Goal: Task Accomplishment & Management: Complete application form

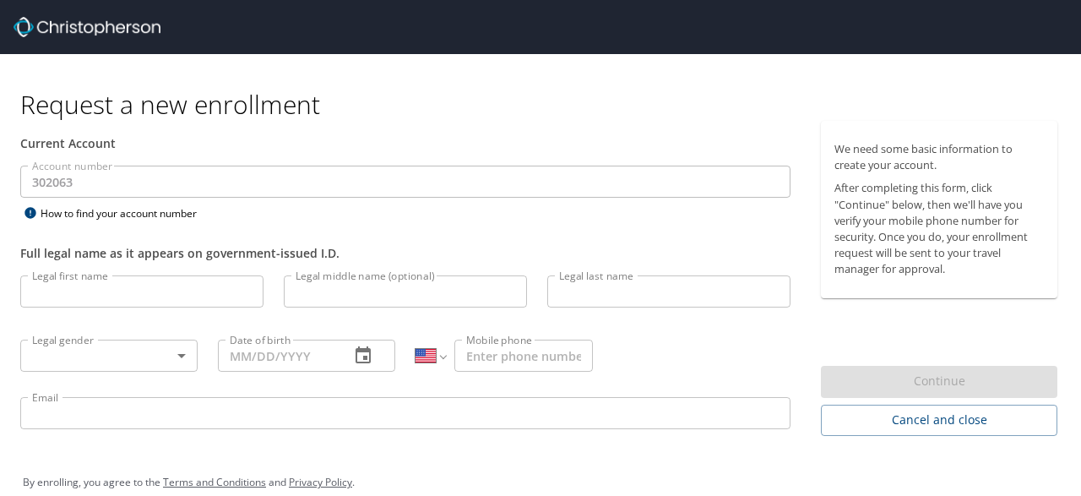
select select "US"
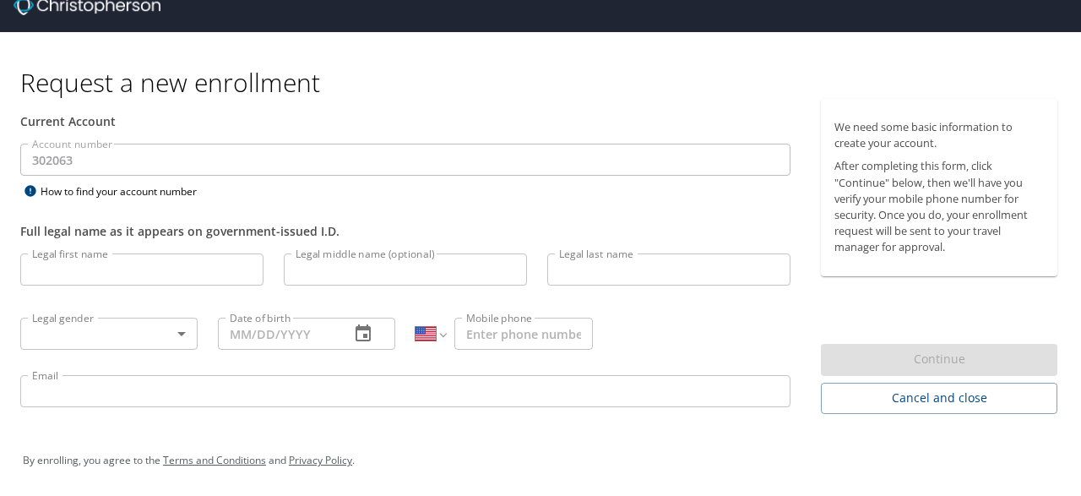
scroll to position [24, 0]
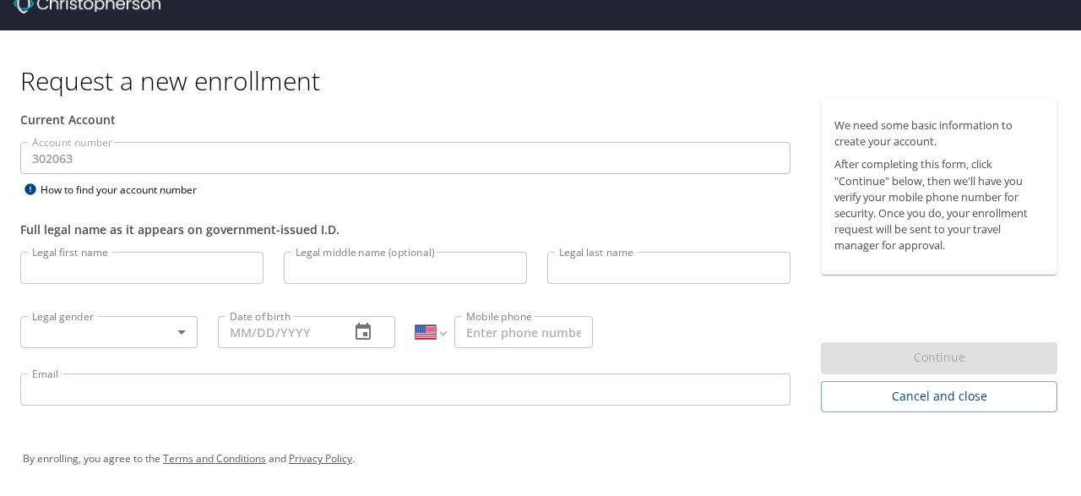
click at [76, 259] on input "Legal first name" at bounding box center [141, 268] width 243 height 32
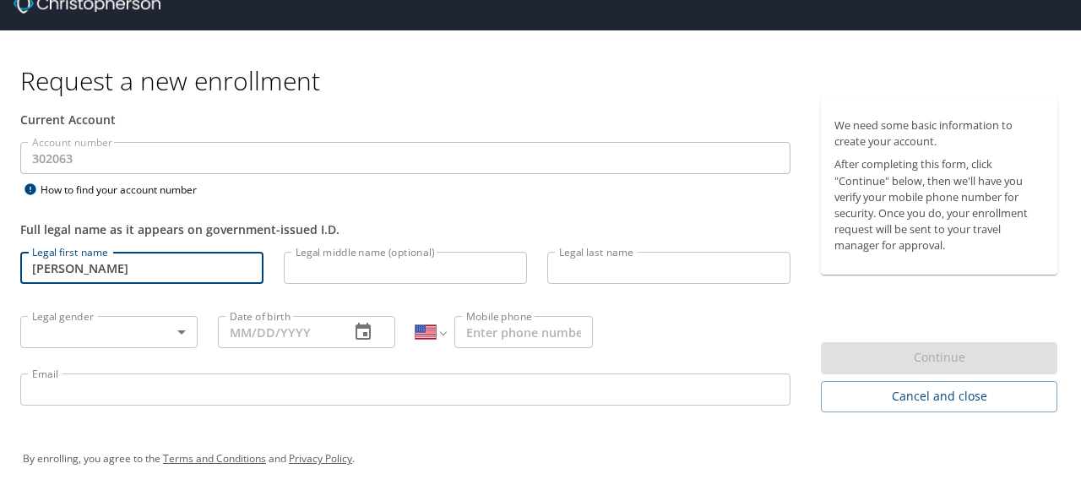
type input "[PERSON_NAME]"
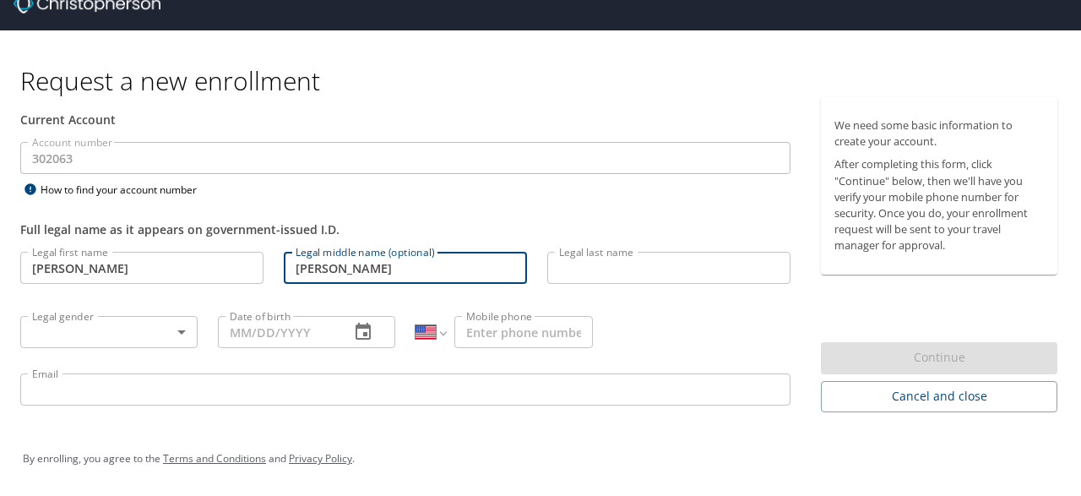
type input "[PERSON_NAME]"
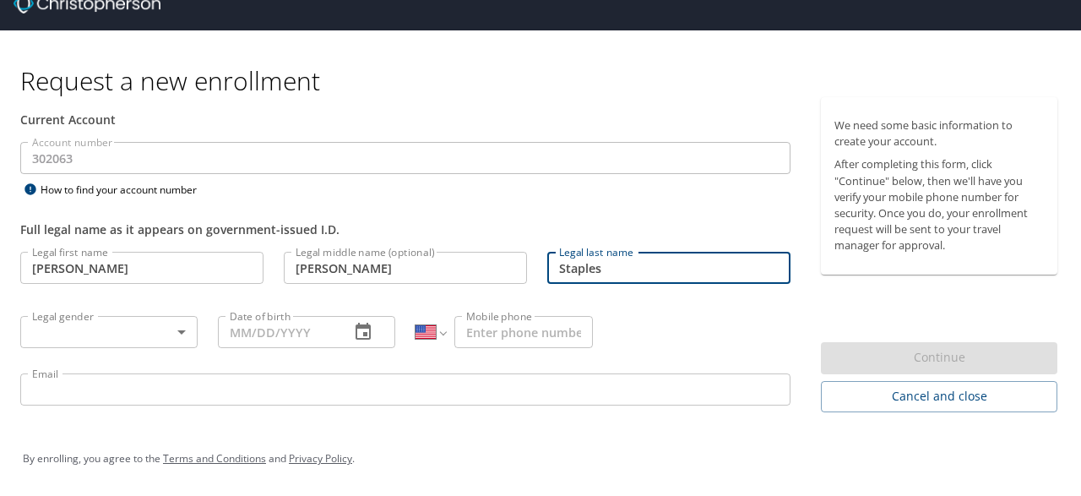
type input "Staples"
click at [110, 337] on body "Request a new enrollment Current Account Account number 302063 Account number H…" at bounding box center [540, 224] width 1081 height 496
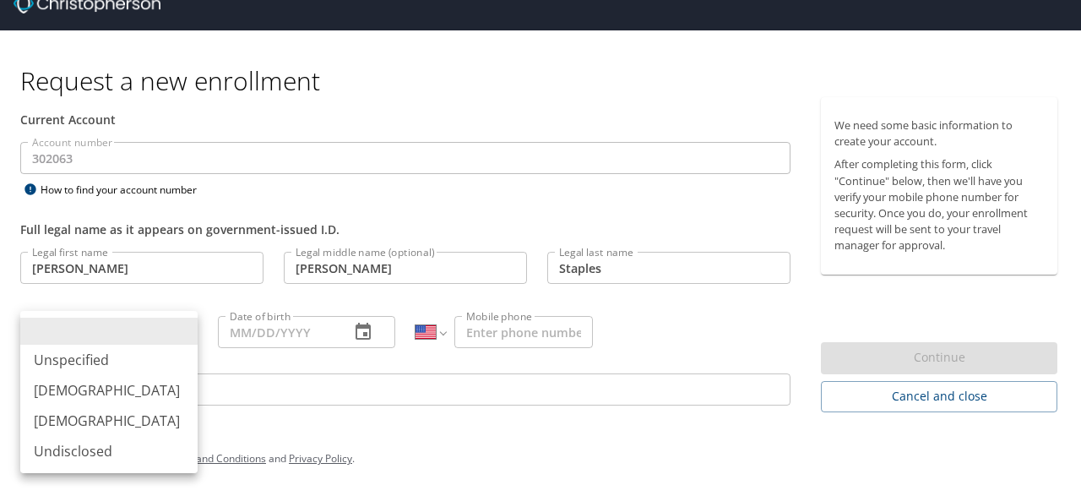
click at [79, 416] on li "[DEMOGRAPHIC_DATA]" at bounding box center [108, 421] width 177 height 30
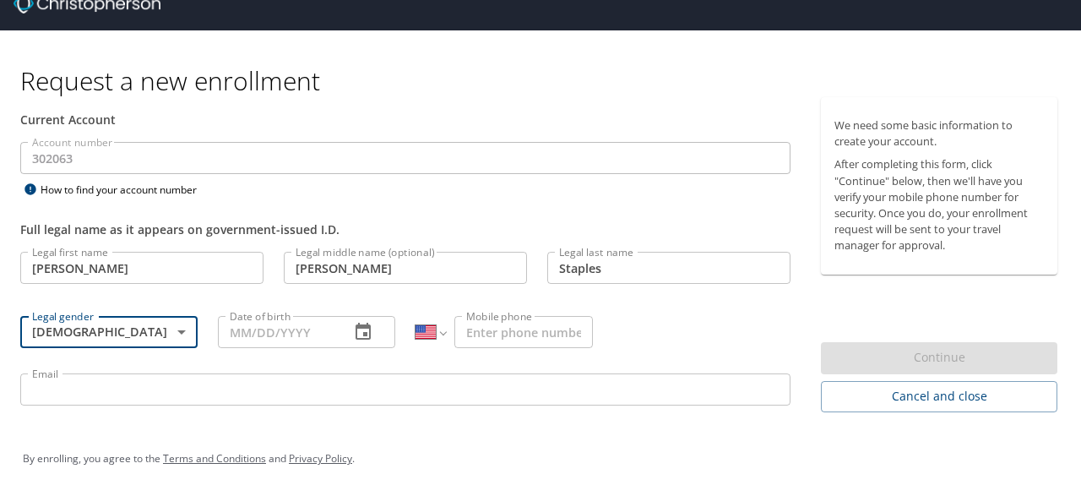
type input "[DEMOGRAPHIC_DATA]"
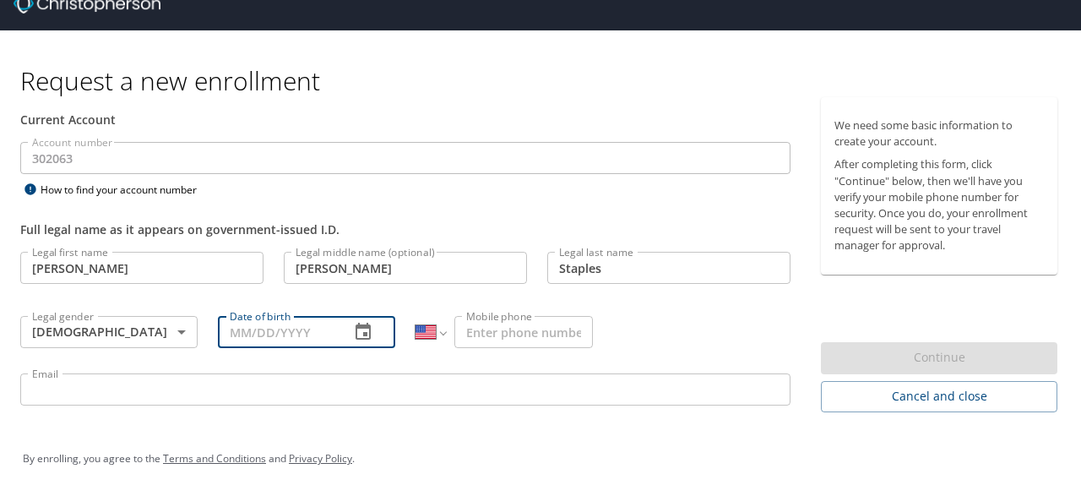
click at [294, 335] on input "Date of birth" at bounding box center [277, 332] width 118 height 32
type input "[DATE]"
click at [525, 339] on input "Mobile phone" at bounding box center [523, 332] width 139 height 32
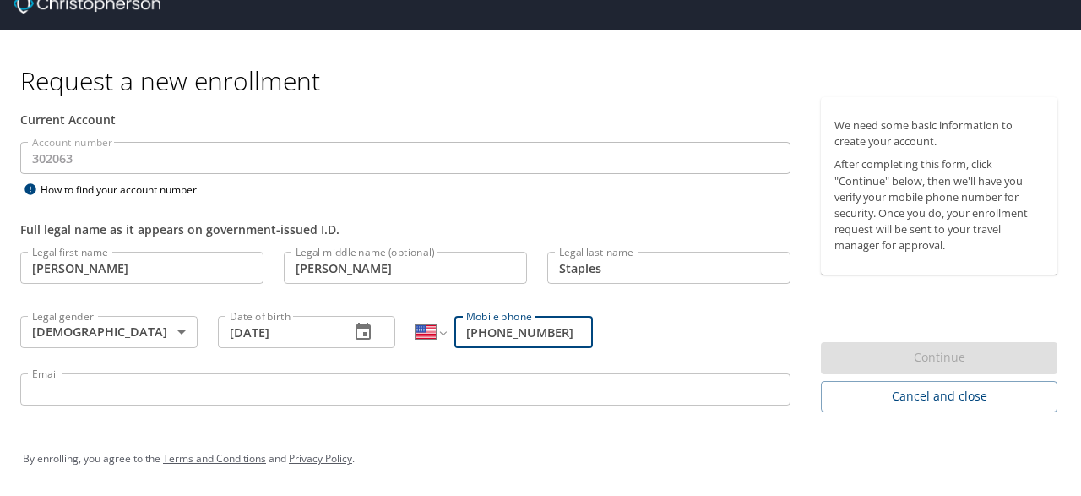
type input "[PHONE_NUMBER]"
click at [238, 390] on input "Email" at bounding box center [405, 389] width 770 height 32
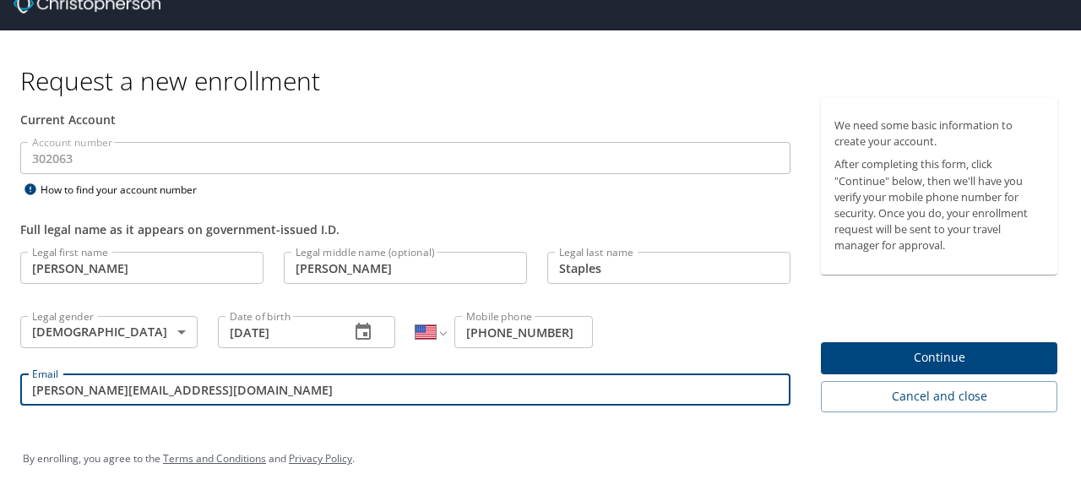
type input "[PERSON_NAME][EMAIL_ADDRESS][DOMAIN_NAME]"
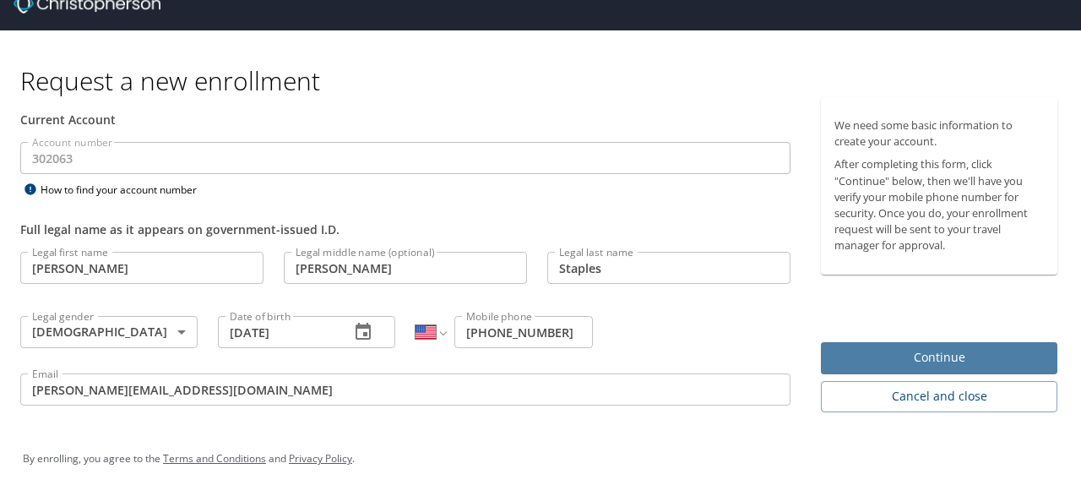
click at [877, 366] on span "Continue" at bounding box center [940, 357] width 210 height 21
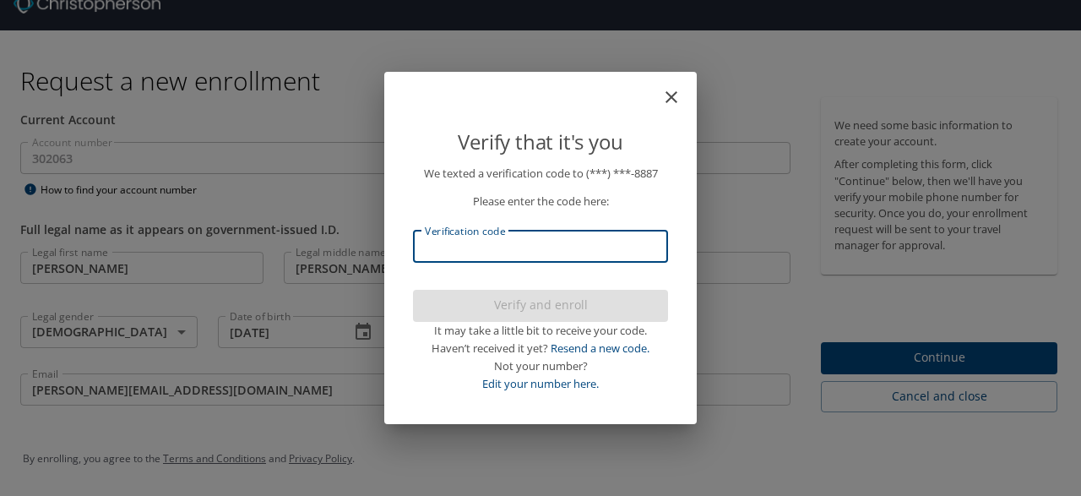
click at [467, 261] on input "Verification code" at bounding box center [540, 247] width 255 height 32
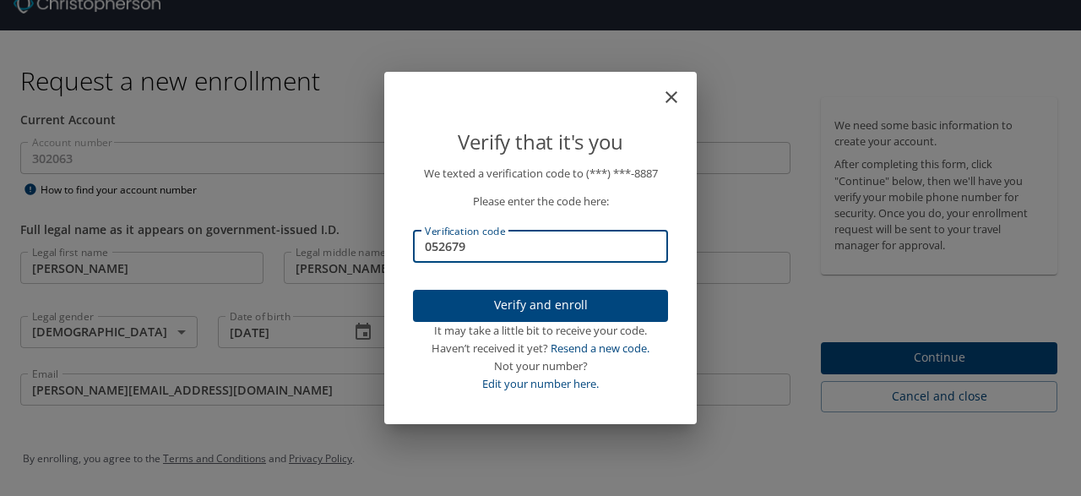
type input "052679"
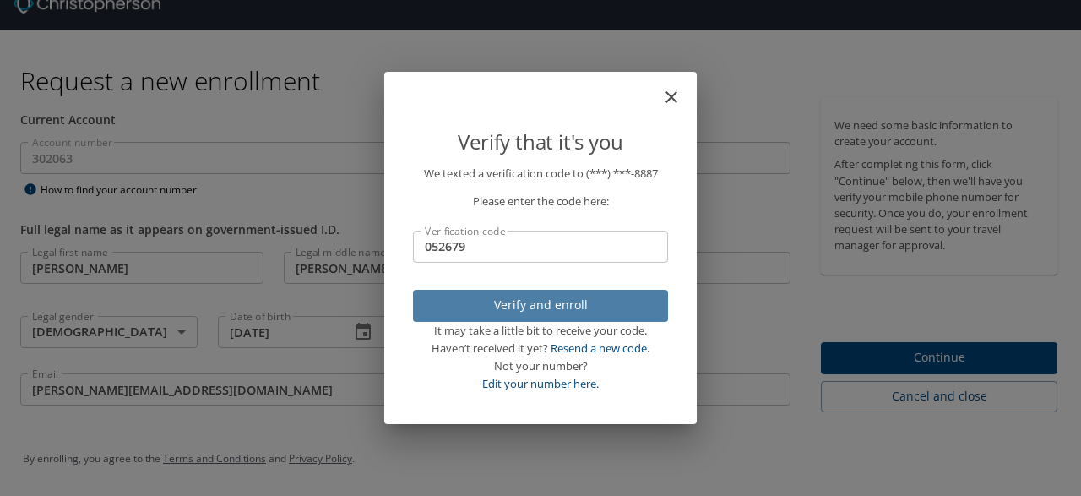
click at [552, 313] on span "Verify and enroll" at bounding box center [541, 305] width 228 height 21
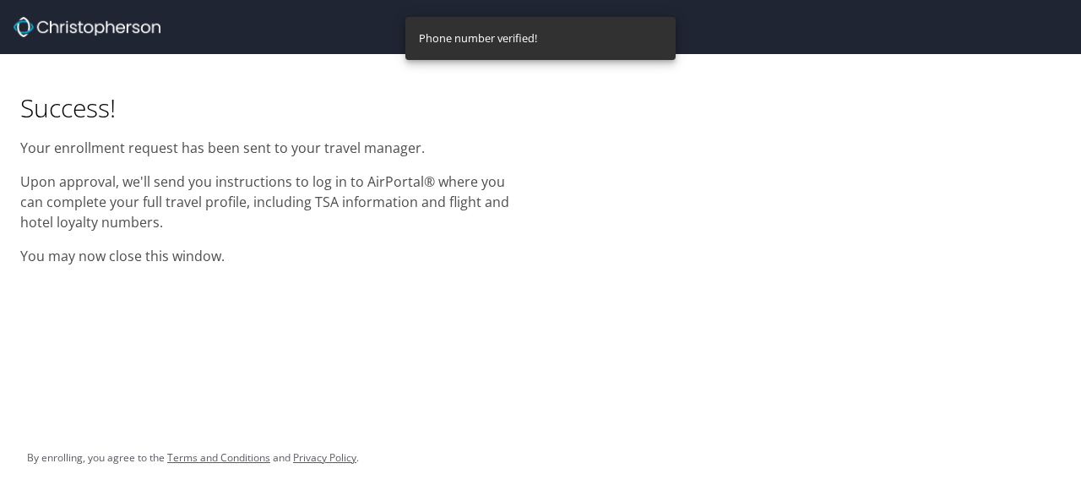
scroll to position [0, 0]
